Goal: Task Accomplishment & Management: Manage account settings

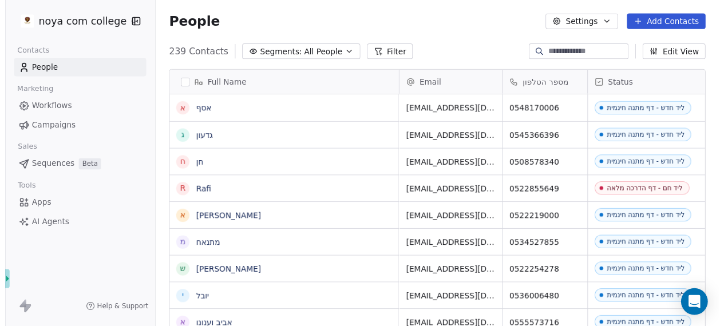
scroll to position [286, 569]
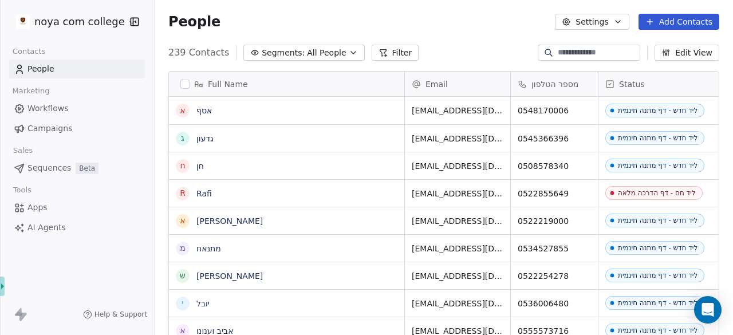
drag, startPoint x: 0, startPoint y: 0, endPoint x: 72, endPoint y: 232, distance: 242.8
click at [72, 232] on link "AI Agents" at bounding box center [77, 227] width 136 height 19
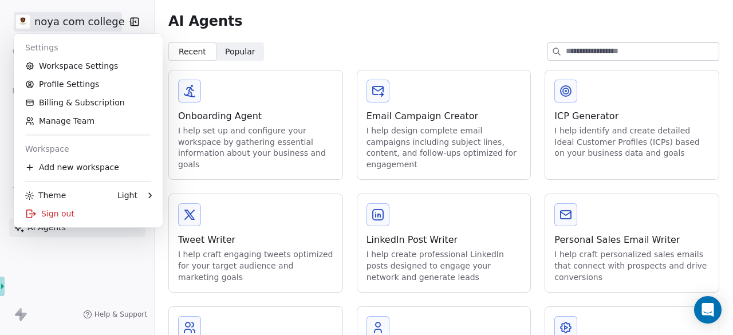
click at [63, 27] on html "noya com college Contacts People Marketing Workflows Campaigns Sales Sequences …" at bounding box center [366, 167] width 733 height 335
click at [480, 16] on html "noya com college Contacts People Marketing Workflows Campaigns Sales Sequences …" at bounding box center [366, 167] width 733 height 335
click at [104, 14] on html "noya com college Contacts People Marketing Workflows Campaigns Sales Sequences …" at bounding box center [366, 167] width 733 height 335
click at [93, 68] on link "Workspace Settings" at bounding box center [88, 66] width 140 height 18
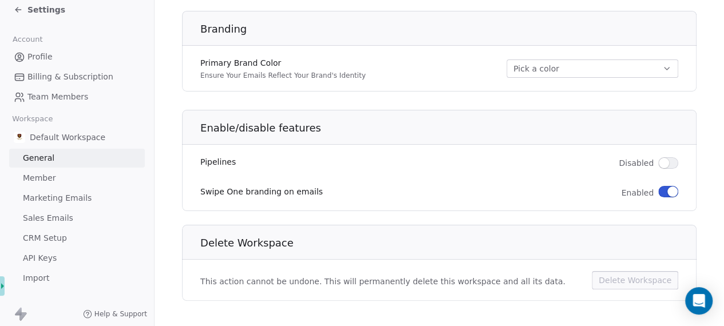
scroll to position [14, 0]
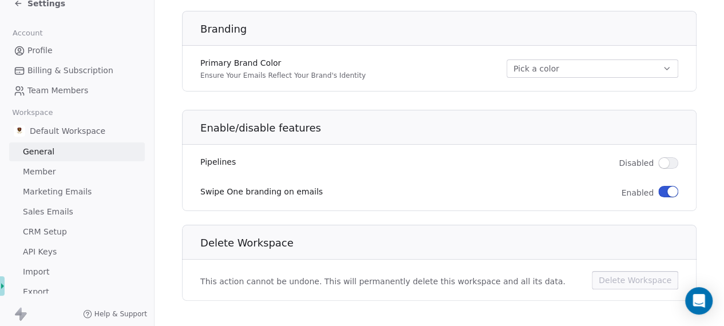
click at [38, 251] on span "API Keys" at bounding box center [40, 252] width 34 height 12
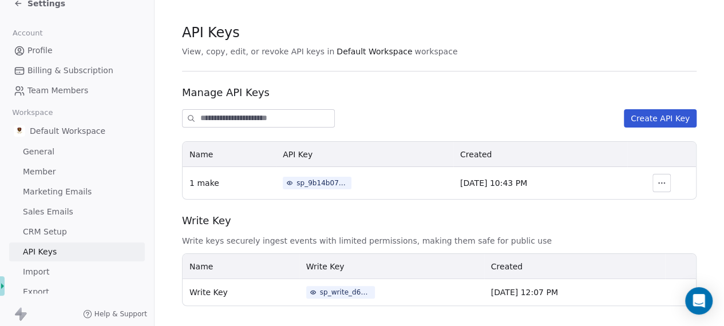
scroll to position [21, 0]
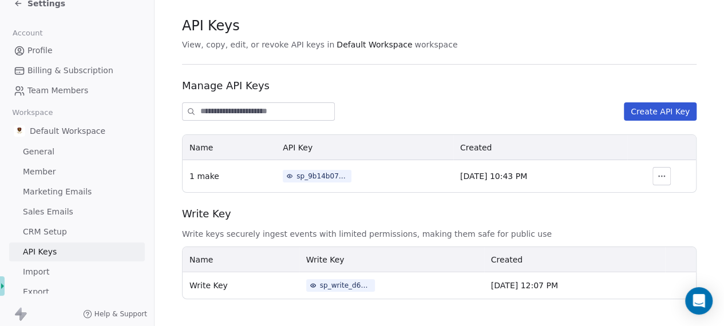
click at [662, 108] on button "Create API Key" at bounding box center [660, 111] width 73 height 18
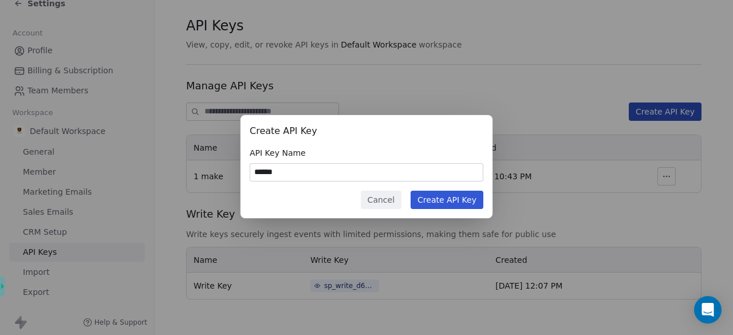
type input "******"
click at [444, 191] on button "Create API Key" at bounding box center [446, 200] width 73 height 18
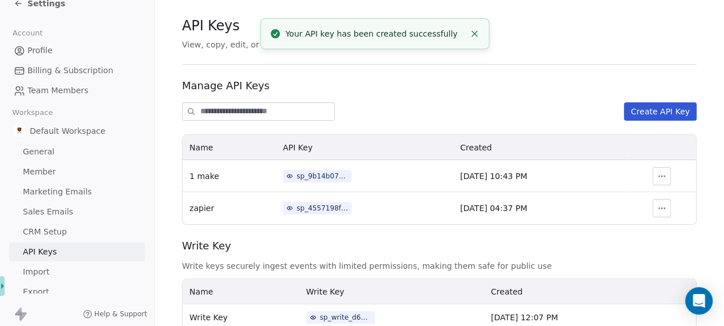
click at [306, 203] on div "sp_4557198faf1f4efe91674b2b22f99b7e" at bounding box center [323, 208] width 52 height 10
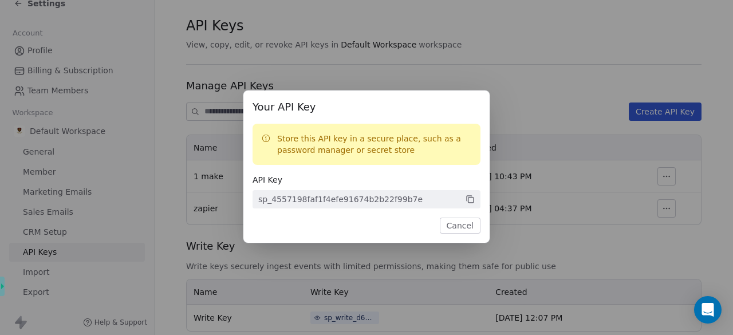
click at [306, 203] on div "sp_4557198faf1f4efe91674b2b22f99b7e" at bounding box center [340, 198] width 164 height 11
click at [466, 201] on icon at bounding box center [470, 199] width 10 height 10
click at [458, 225] on button "Cancel" at bounding box center [460, 226] width 41 height 16
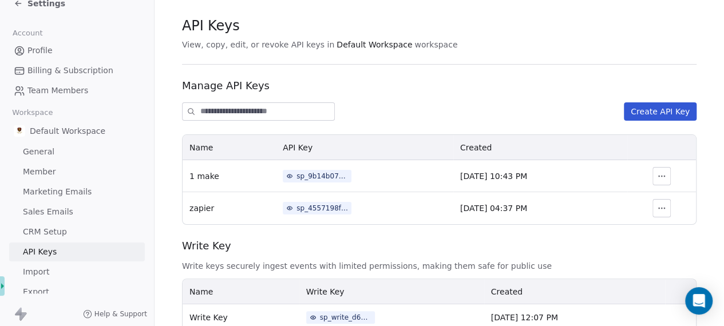
click at [51, 156] on span "General" at bounding box center [38, 152] width 31 height 12
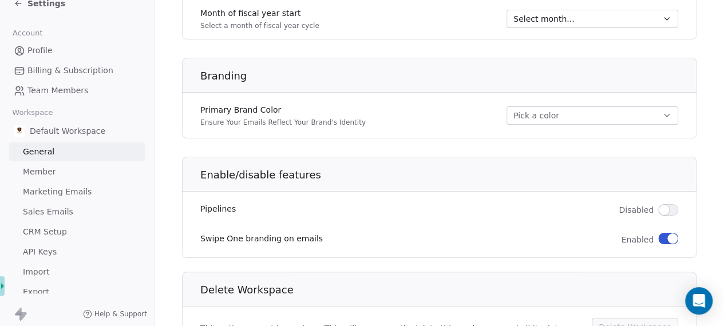
scroll to position [734, 0]
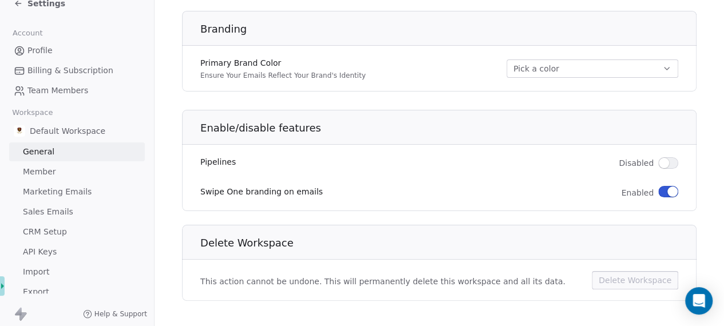
click at [41, 91] on span "Team Members" at bounding box center [57, 91] width 61 height 12
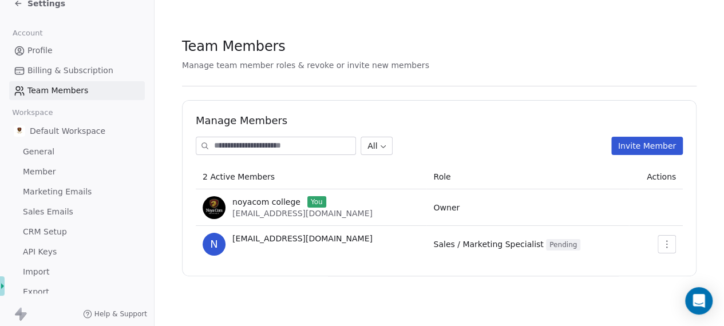
click at [41, 67] on span "Billing & Subscription" at bounding box center [70, 71] width 86 height 12
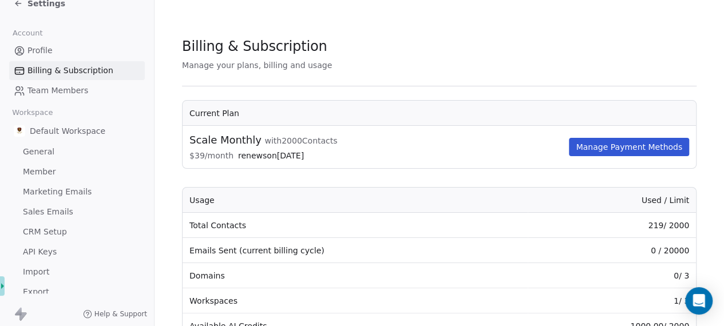
click at [41, 56] on span "Profile" at bounding box center [39, 51] width 25 height 12
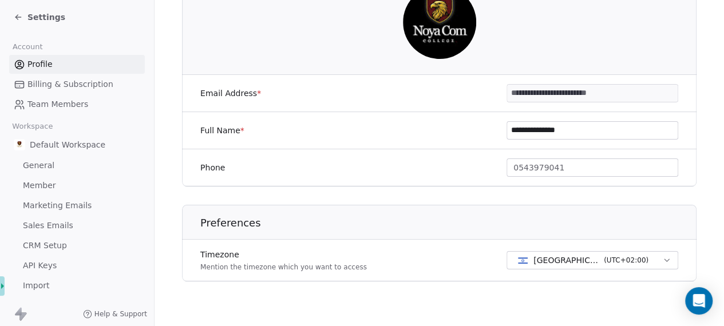
click at [19, 20] on icon at bounding box center [18, 17] width 9 height 9
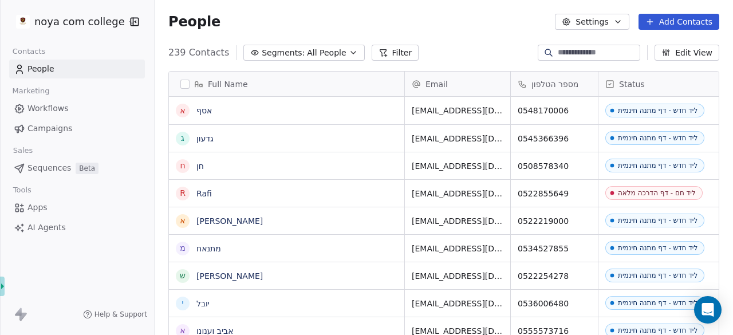
scroll to position [286, 569]
click at [198, 110] on link "אסף" at bounding box center [203, 110] width 15 height 9
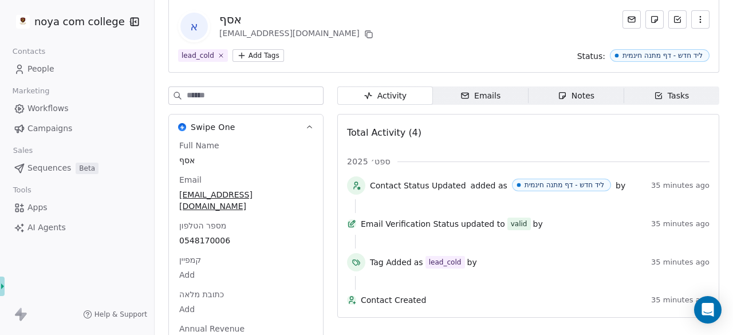
scroll to position [92, 0]
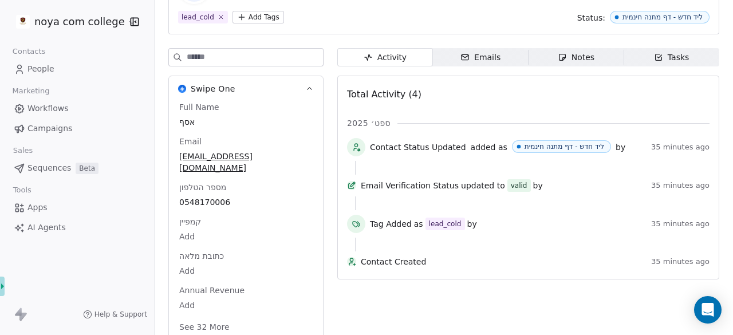
click at [488, 57] on div "Emails" at bounding box center [480, 58] width 40 height 12
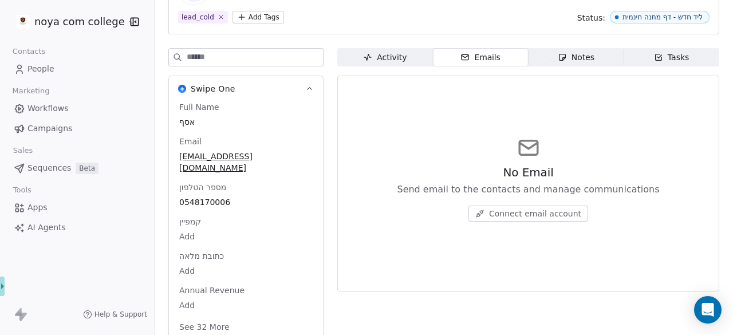
click at [562, 53] on div "Notes" at bounding box center [576, 58] width 37 height 12
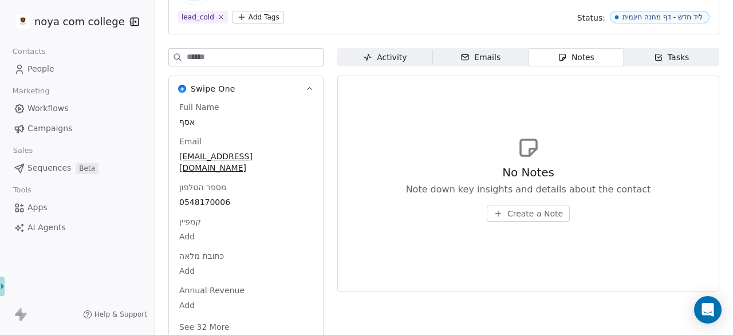
click at [654, 53] on icon "button" at bounding box center [658, 57] width 9 height 9
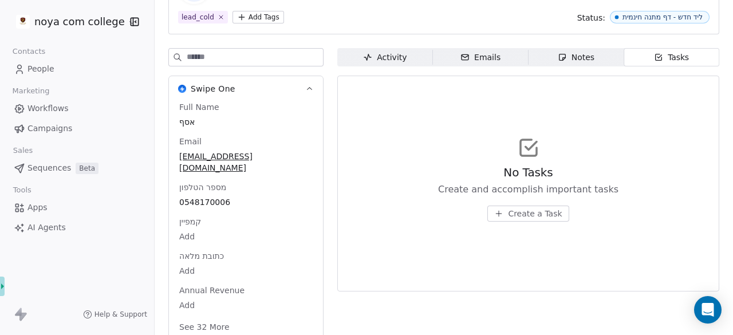
click at [398, 53] on div "Activity" at bounding box center [385, 58] width 44 height 12
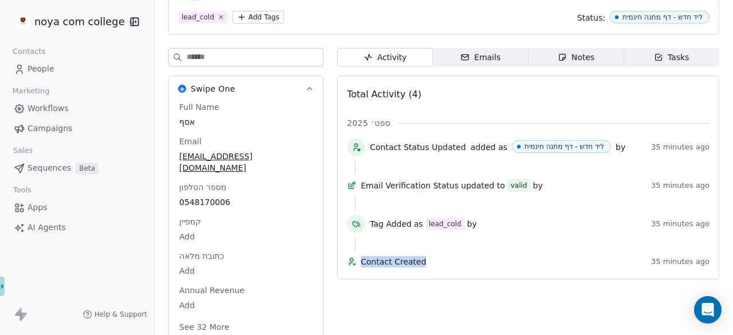
drag, startPoint x: 428, startPoint y: 272, endPoint x: 371, endPoint y: 266, distance: 57.0
click at [371, 266] on span "Contact Created" at bounding box center [504, 261] width 286 height 11
click at [546, 243] on div at bounding box center [528, 245] width 346 height 14
click at [56, 124] on span "Campaigns" at bounding box center [49, 129] width 45 height 12
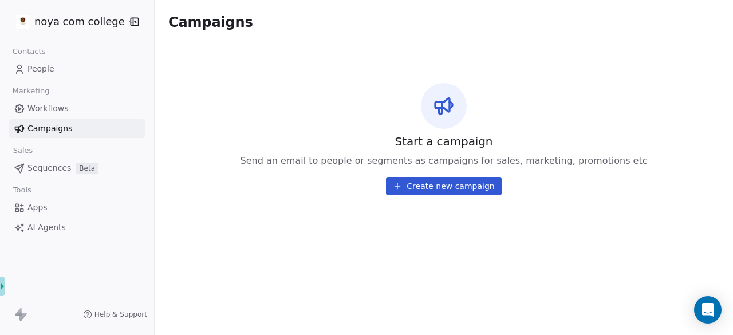
click at [54, 102] on link "Workflows" at bounding box center [77, 108] width 136 height 19
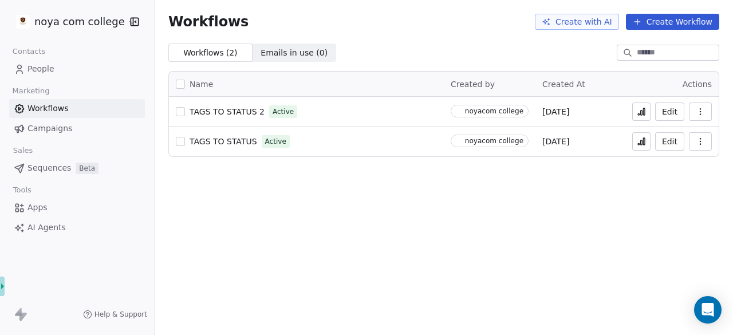
click at [44, 68] on span "People" at bounding box center [40, 69] width 27 height 12
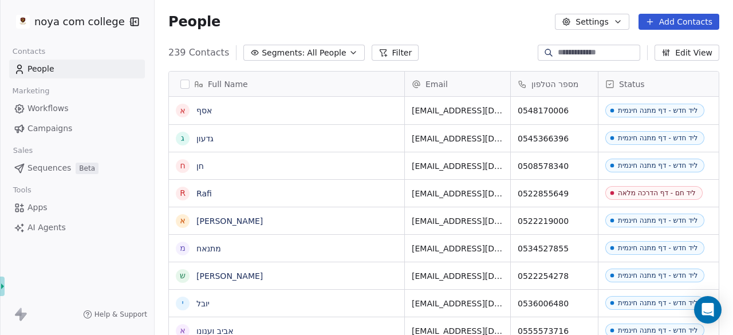
click at [696, 48] on button "Edit View" at bounding box center [686, 53] width 65 height 16
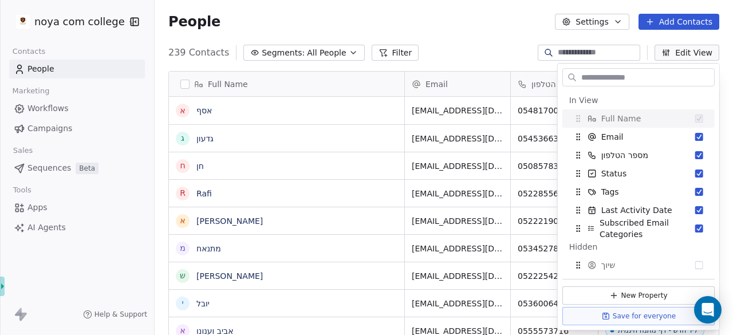
click at [480, 44] on div "239 Contacts Segments: All People Filter Edit View" at bounding box center [444, 53] width 578 height 18
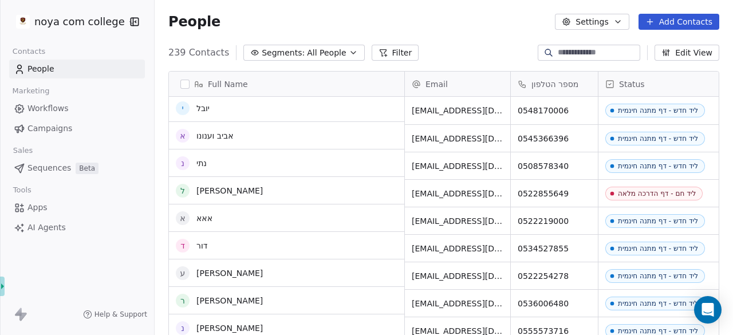
scroll to position [229, 0]
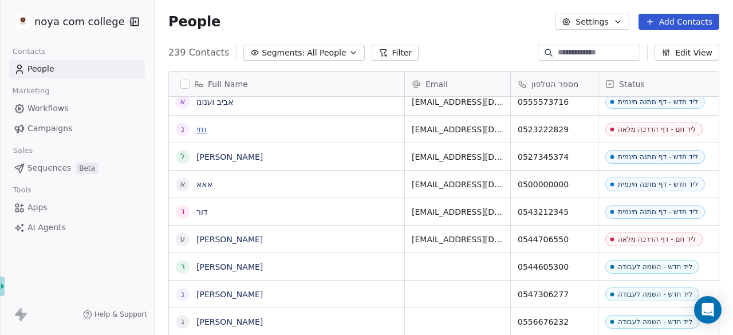
click at [203, 129] on link "נתי" at bounding box center [201, 129] width 10 height 9
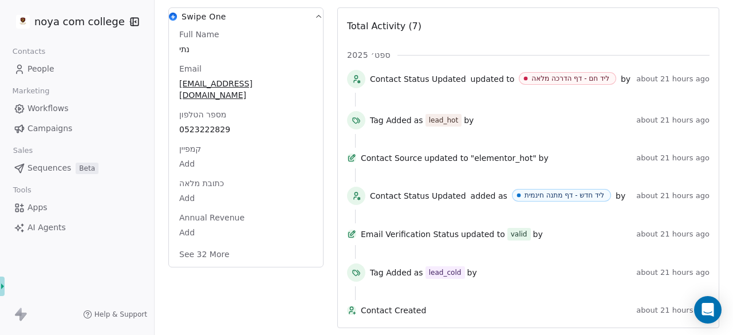
scroll to position [172, 0]
click at [396, 272] on span "Tag Added" at bounding box center [391, 272] width 42 height 11
click at [355, 313] on icon at bounding box center [354, 313] width 2 height 0
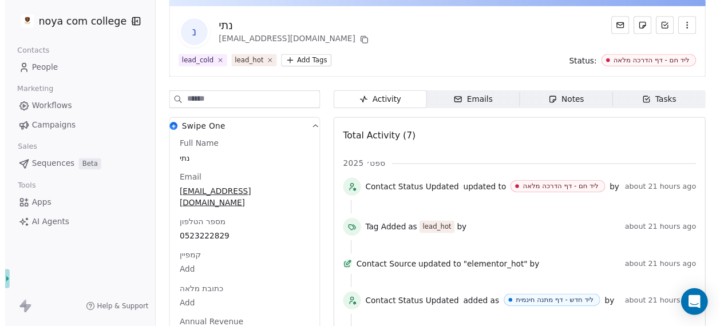
scroll to position [0, 0]
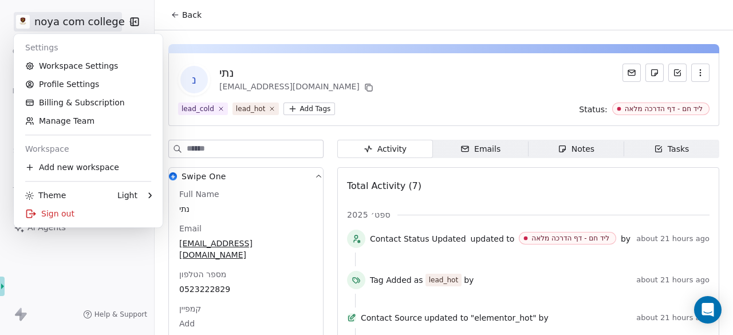
click at [63, 20] on html "noya com college Contacts People Marketing Workflows Campaigns Sales Sequences …" at bounding box center [366, 167] width 733 height 335
click at [109, 75] on link "Profile Settings" at bounding box center [88, 84] width 140 height 18
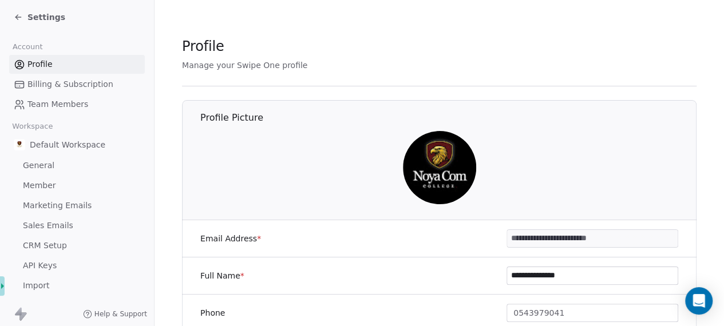
click at [36, 185] on span "Member" at bounding box center [39, 186] width 33 height 12
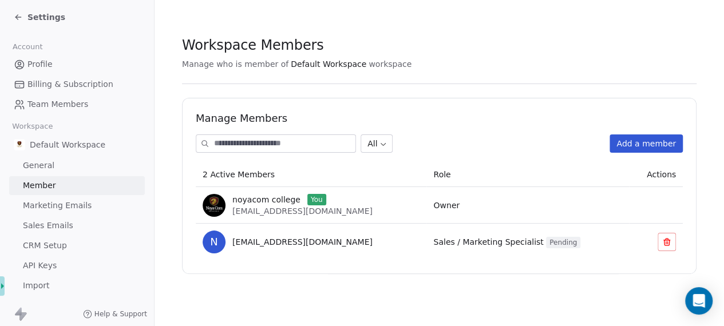
click at [36, 170] on span "General" at bounding box center [38, 166] width 31 height 12
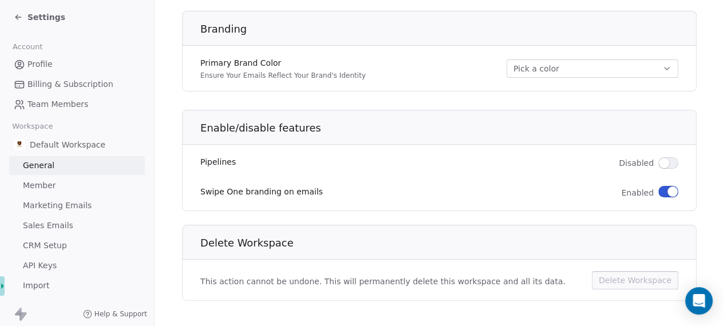
click at [18, 13] on icon at bounding box center [18, 17] width 9 height 9
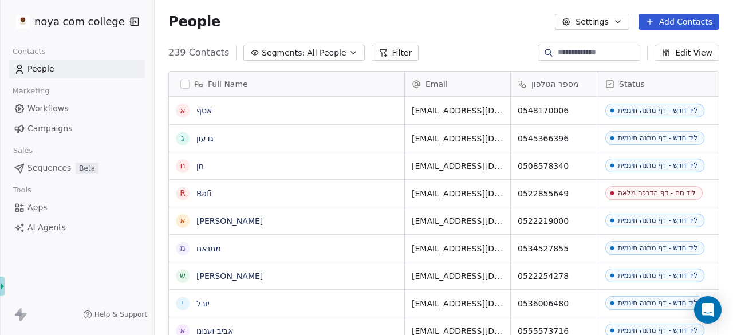
scroll to position [286, 569]
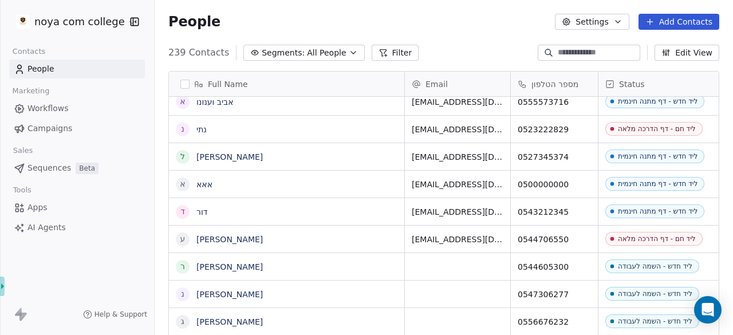
click at [663, 10] on div "People Settings Add Contacts" at bounding box center [444, 22] width 578 height 44
click at [663, 16] on button "Add Contacts" at bounding box center [678, 22] width 81 height 16
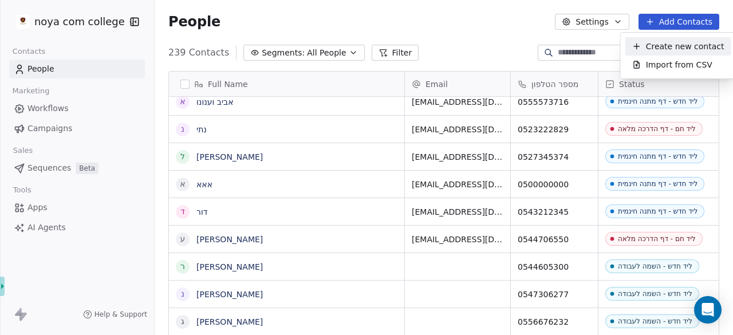
click at [688, 49] on span "Create new contact" at bounding box center [685, 47] width 78 height 12
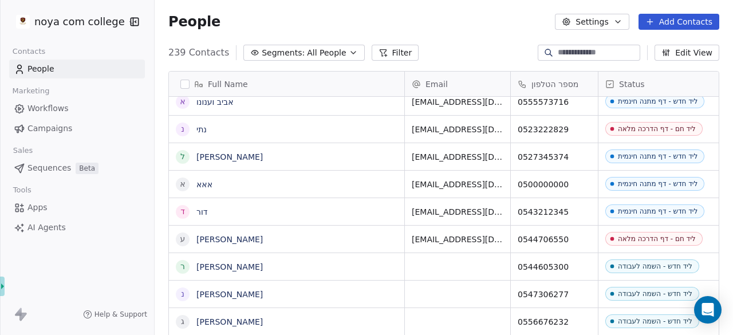
scroll to position [3, 0]
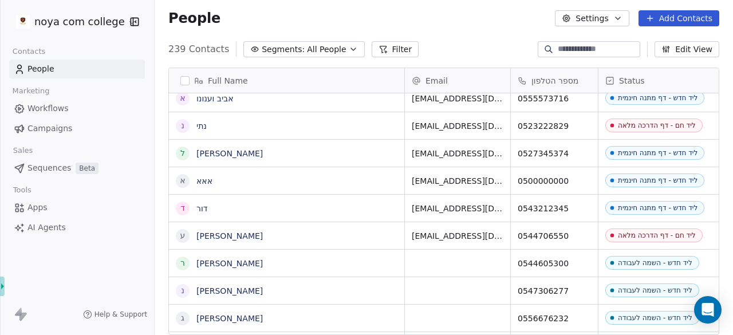
drag, startPoint x: 711, startPoint y: 222, endPoint x: 700, endPoint y: 165, distance: 57.7
click at [700, 165] on html "noya com college Contacts People Marketing Workflows Campaigns Sales Sequences …" at bounding box center [366, 167] width 733 height 335
click at [698, 13] on button "Add Contacts" at bounding box center [678, 18] width 81 height 16
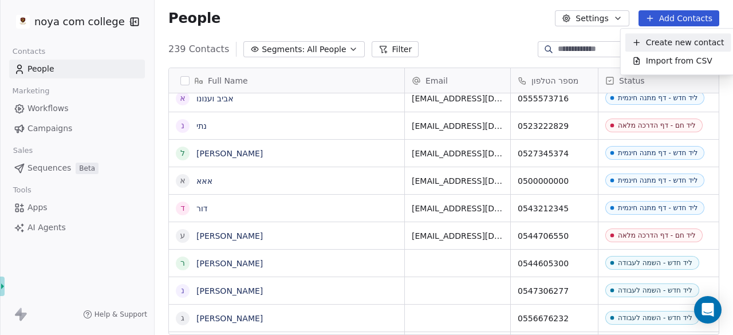
click at [682, 42] on span "Create new contact" at bounding box center [685, 43] width 78 height 12
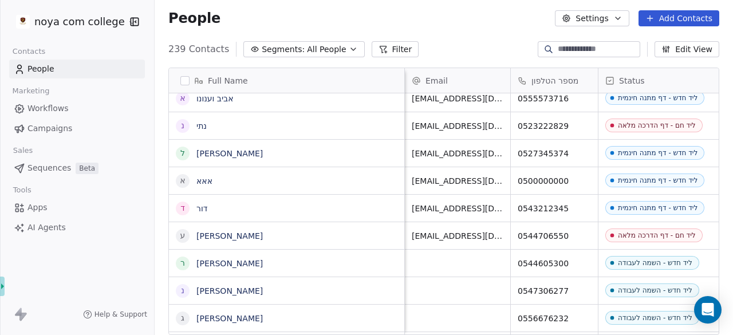
scroll to position [0, 362]
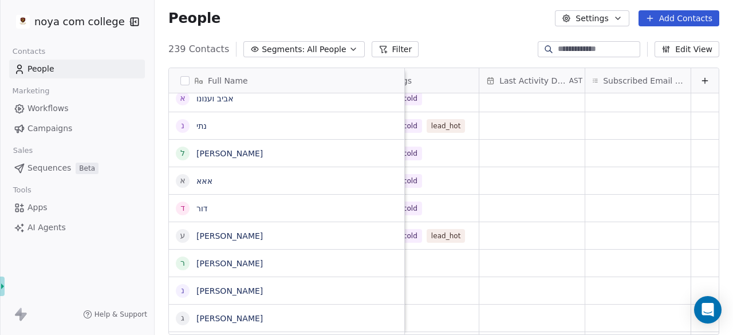
drag, startPoint x: 463, startPoint y: 327, endPoint x: 705, endPoint y: 331, distance: 242.7
click at [705, 331] on html "noya com college Contacts People Marketing Workflows Campaigns Sales Sequences …" at bounding box center [366, 167] width 733 height 335
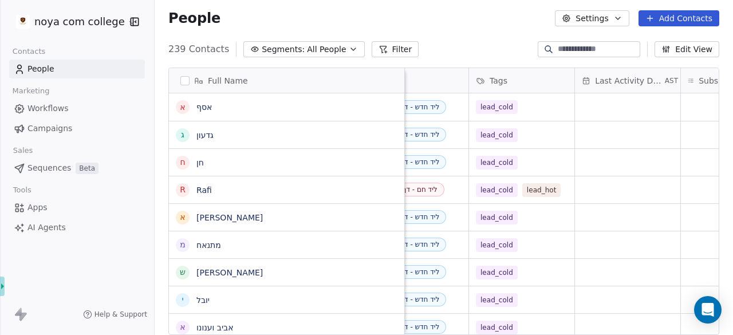
scroll to position [0, 255]
click at [617, 18] on icon "button" at bounding box center [617, 18] width 9 height 9
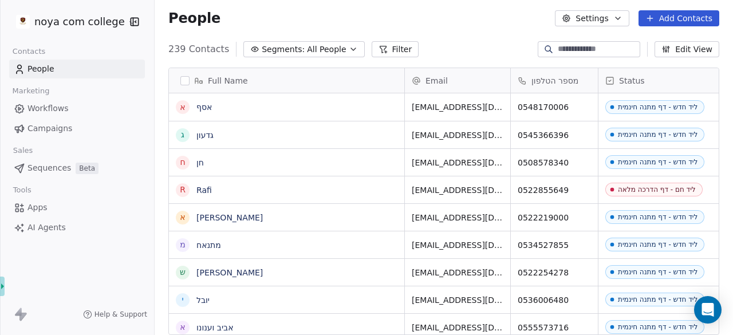
drag, startPoint x: 639, startPoint y: 329, endPoint x: 266, endPoint y: 331, distance: 373.8
click at [266, 331] on html "noya com college Contacts People Marketing Workflows Campaigns Sales Sequences …" at bounding box center [366, 167] width 733 height 335
click at [206, 102] on link "אסף" at bounding box center [203, 106] width 15 height 9
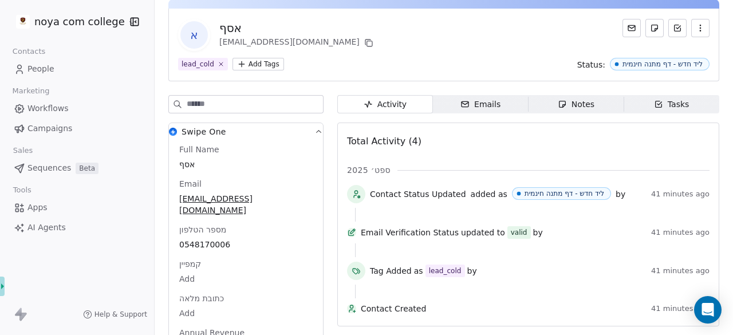
scroll to position [87, 0]
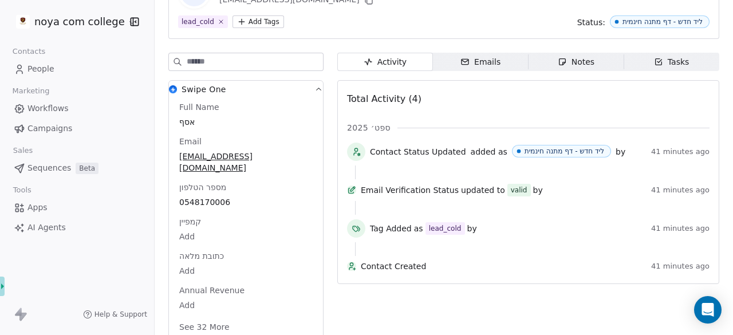
click at [223, 317] on button "See 32 More" at bounding box center [204, 327] width 64 height 21
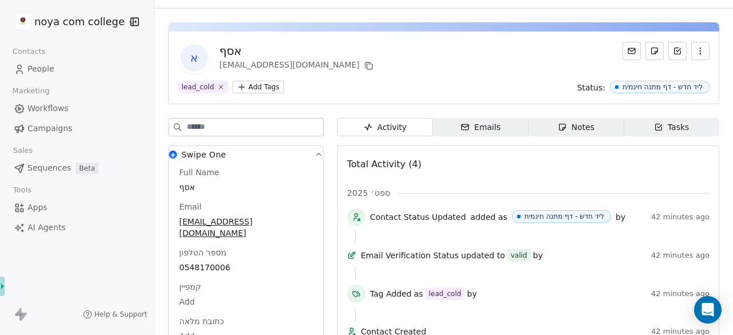
scroll to position [21, 0]
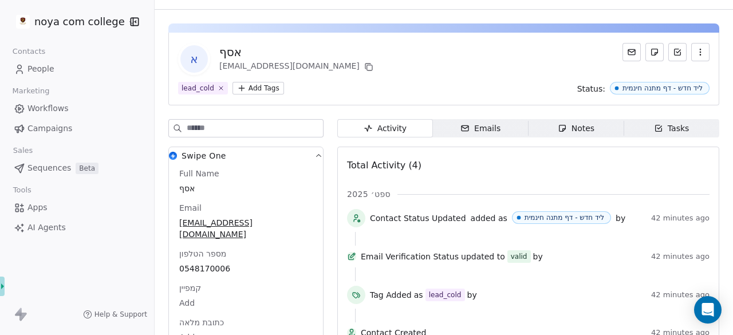
click at [696, 54] on icon "button" at bounding box center [700, 52] width 9 height 9
click at [501, 39] on div "א אסף [EMAIL_ADDRESS][DOMAIN_NAME] lead_cold Add Tags Status: ליד חדש - דף מתנה…" at bounding box center [443, 69] width 551 height 73
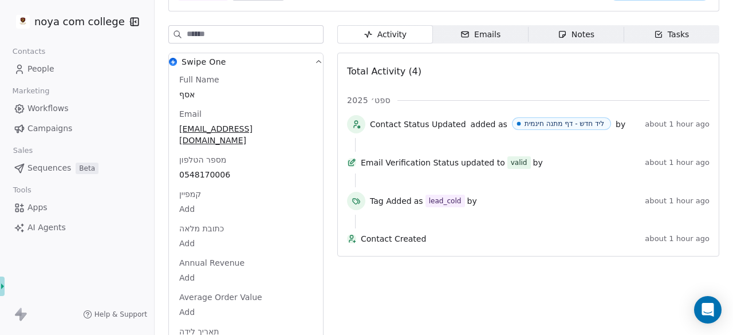
scroll to position [172, 0]
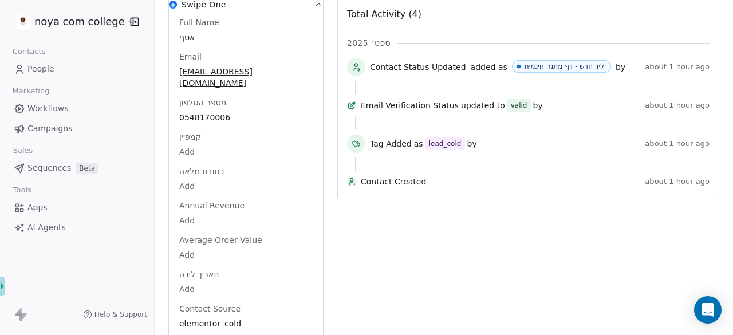
click at [200, 131] on span "קמפיין" at bounding box center [190, 136] width 26 height 11
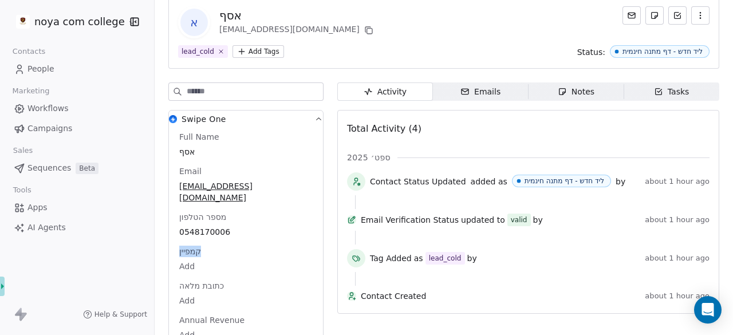
click at [172, 117] on img "button" at bounding box center [173, 119] width 8 height 8
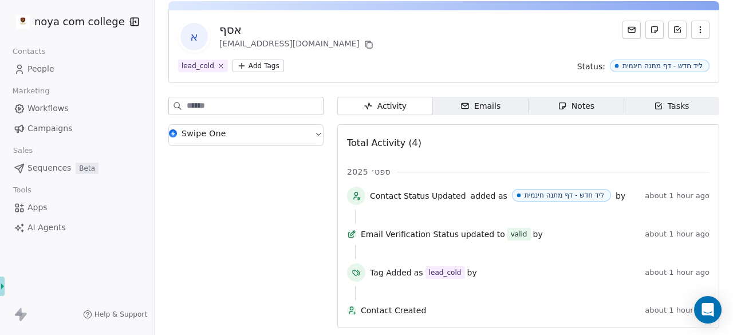
click at [172, 129] on img "button" at bounding box center [173, 133] width 8 height 8
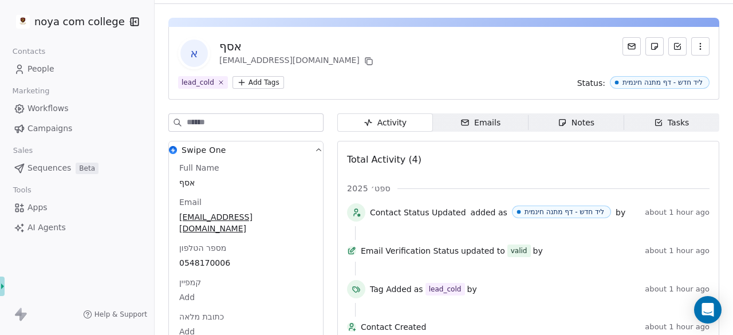
scroll to position [0, 0]
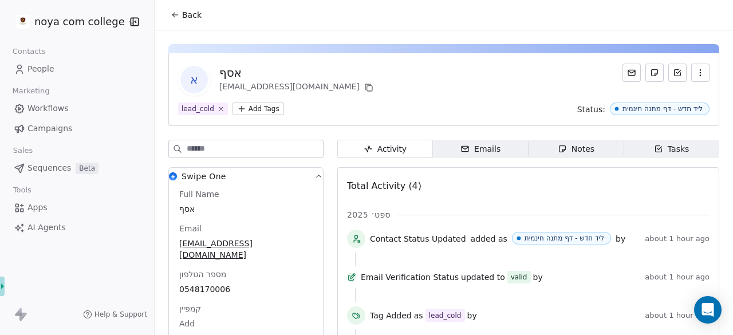
click at [173, 15] on icon at bounding box center [173, 16] width 2 height 2
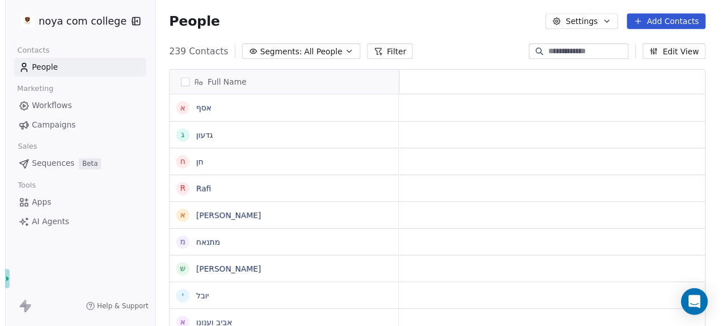
scroll to position [286, 569]
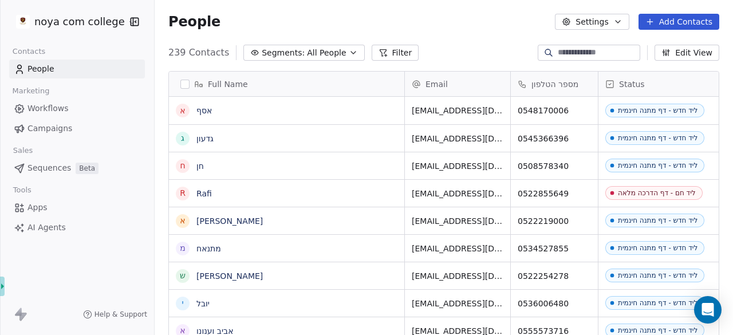
click at [582, 19] on button "Settings" at bounding box center [592, 22] width 74 height 16
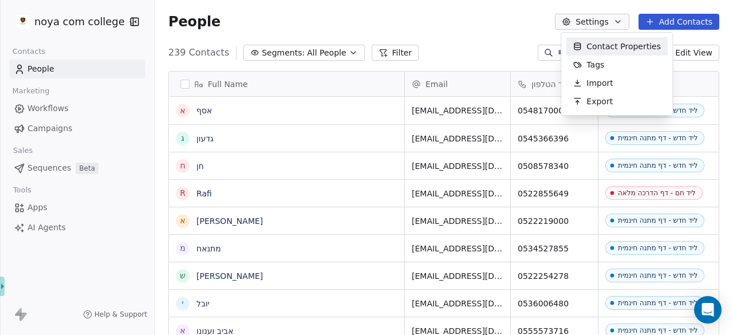
click at [580, 46] on icon "Suggestions" at bounding box center [576, 46] width 9 height 9
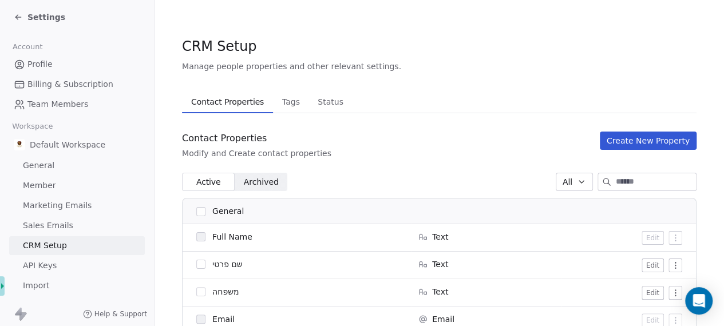
click at [673, 134] on button "Create New Property" at bounding box center [648, 141] width 97 height 18
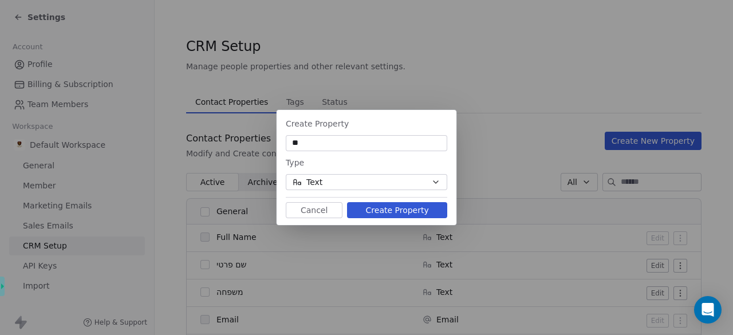
type input "*"
type input "****"
click at [400, 214] on button "Create Property" at bounding box center [397, 210] width 100 height 16
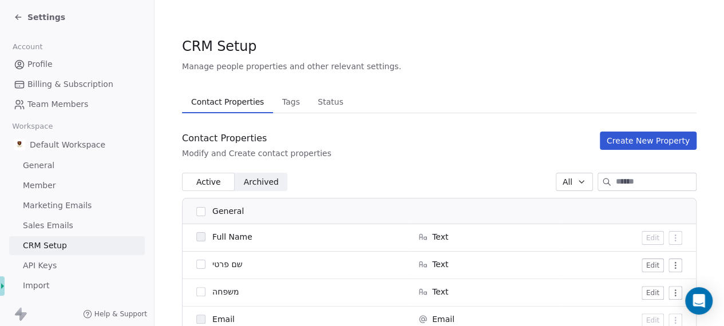
click at [632, 139] on button "Create New Property" at bounding box center [648, 141] width 97 height 18
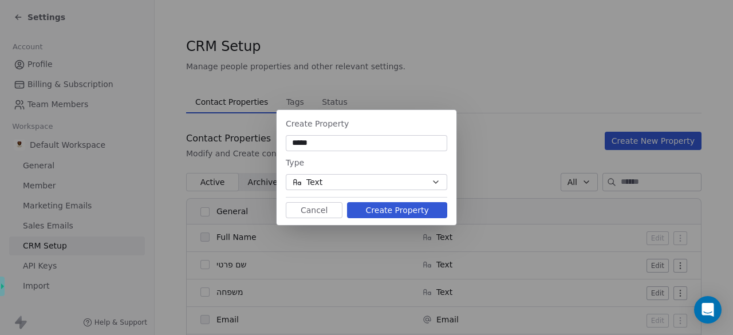
type input "*****"
click at [412, 206] on button "Create Property" at bounding box center [397, 210] width 100 height 16
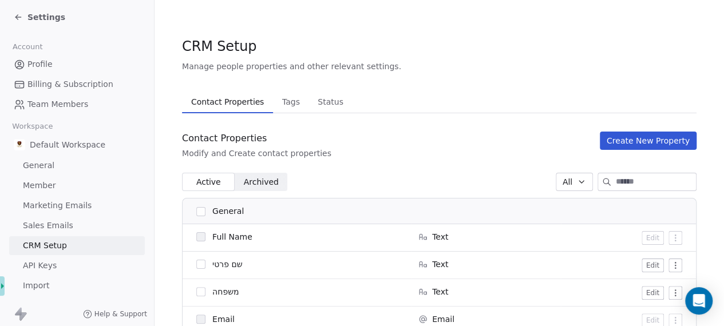
click at [29, 13] on span "Settings" at bounding box center [46, 16] width 38 height 11
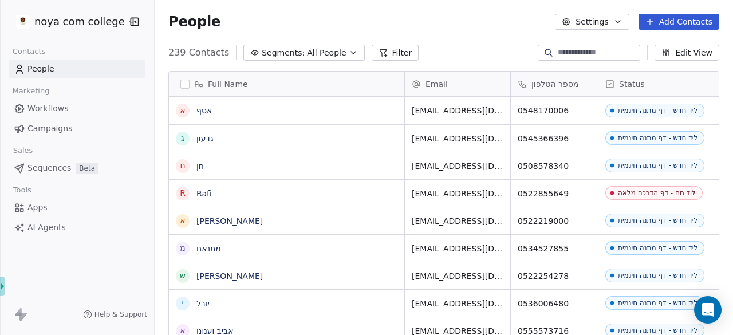
scroll to position [286, 569]
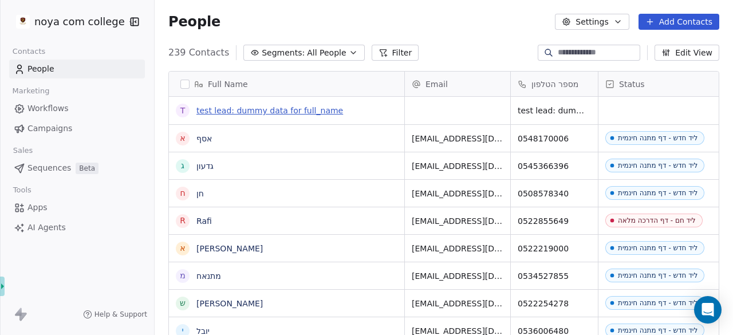
click at [259, 109] on link "test lead: dummy data for full_name" at bounding box center [269, 110] width 147 height 9
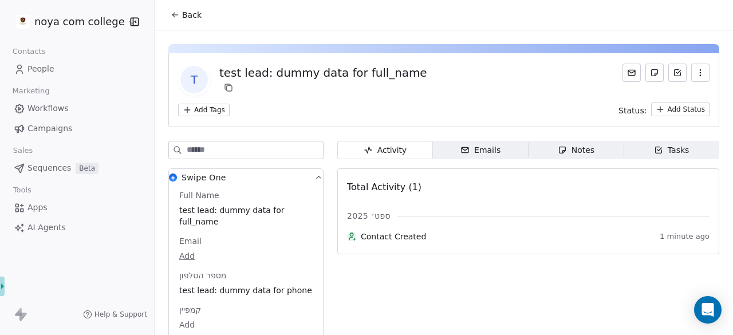
click at [176, 11] on icon at bounding box center [175, 14] width 9 height 9
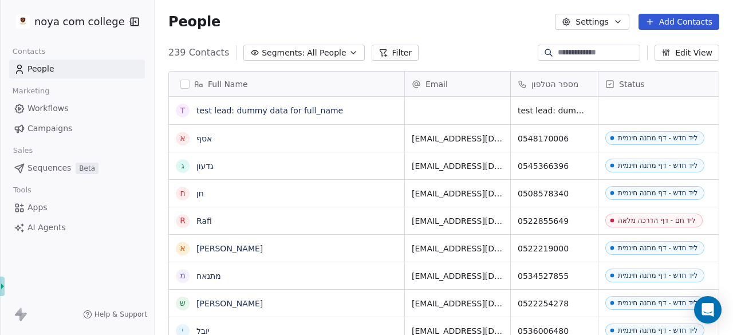
scroll to position [286, 569]
click at [248, 113] on link "test lead: dummy data for full_name" at bounding box center [269, 110] width 147 height 9
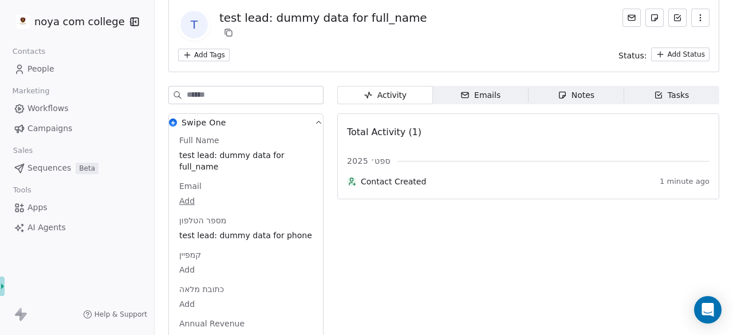
scroll to position [100, 0]
